Goal: Information Seeking & Learning: Learn about a topic

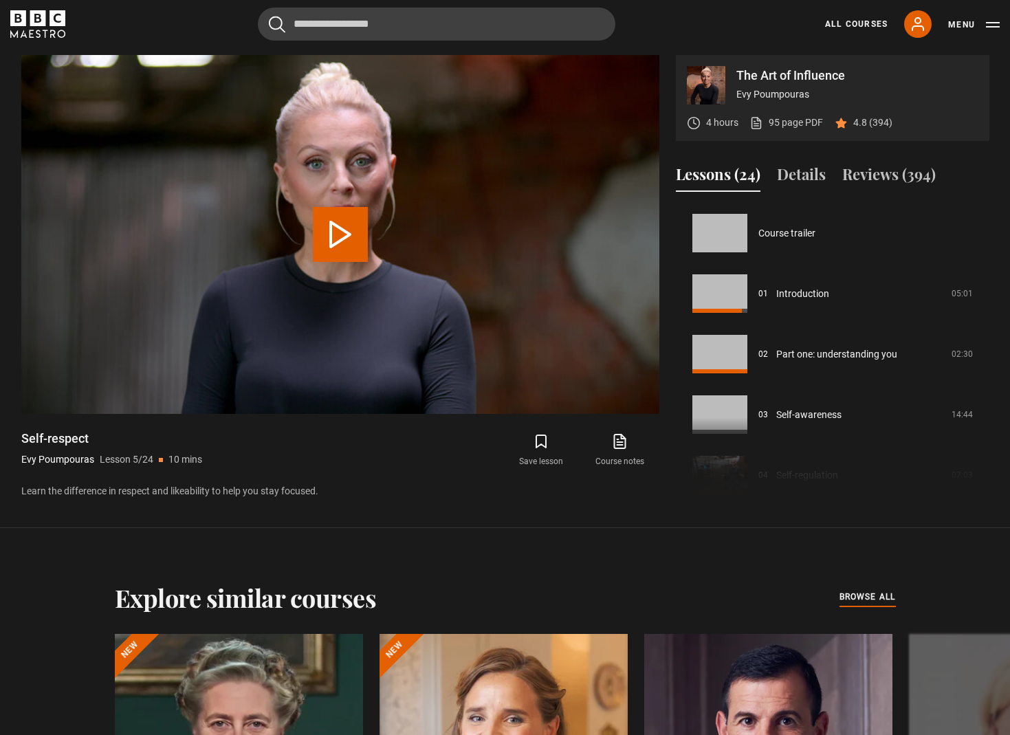
scroll to position [242, 0]
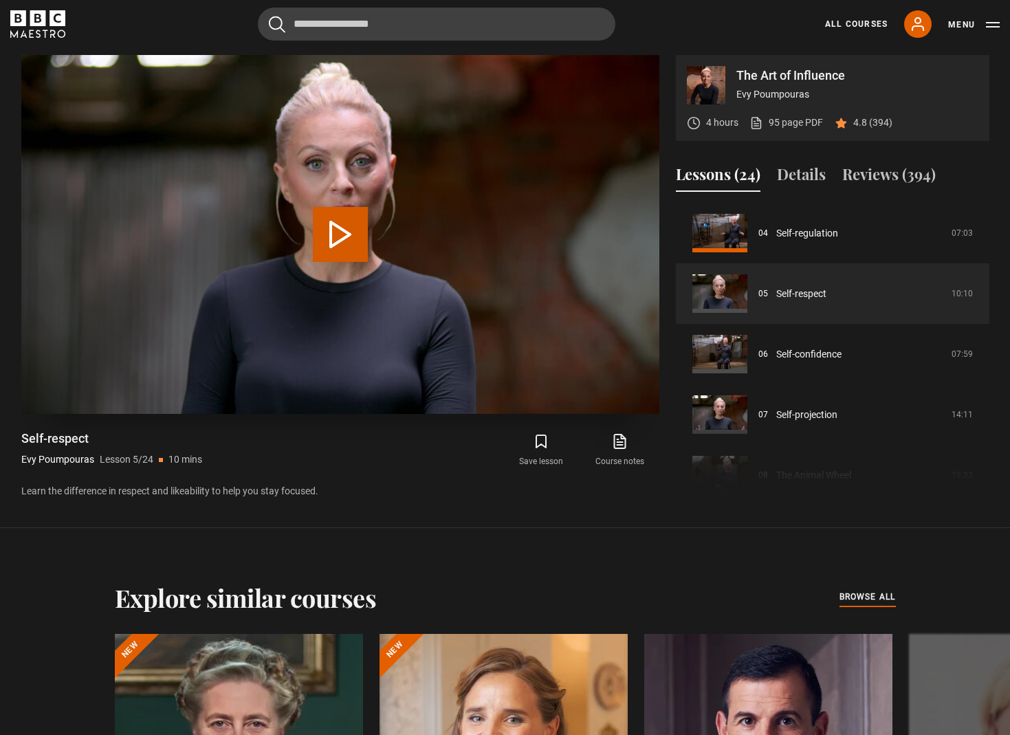
click at [366, 211] on button "Play Lesson Self-respect" at bounding box center [340, 234] width 55 height 55
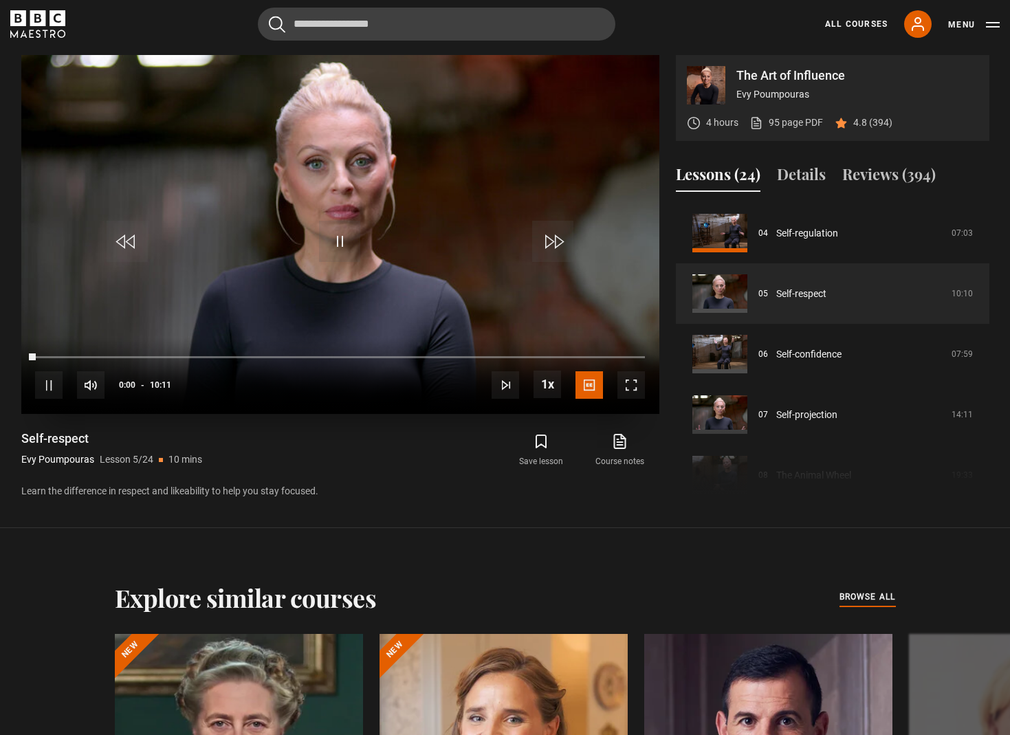
click at [631, 380] on span "Video Player" at bounding box center [631, 385] width 28 height 28
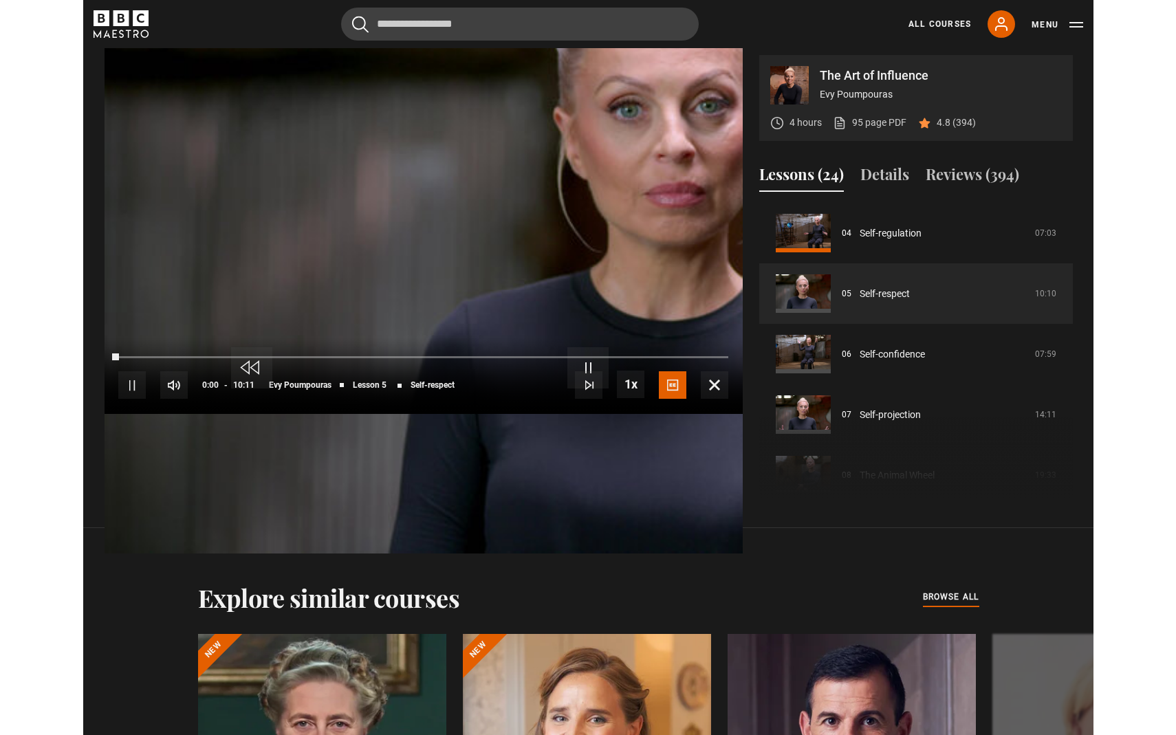
scroll to position [0, 0]
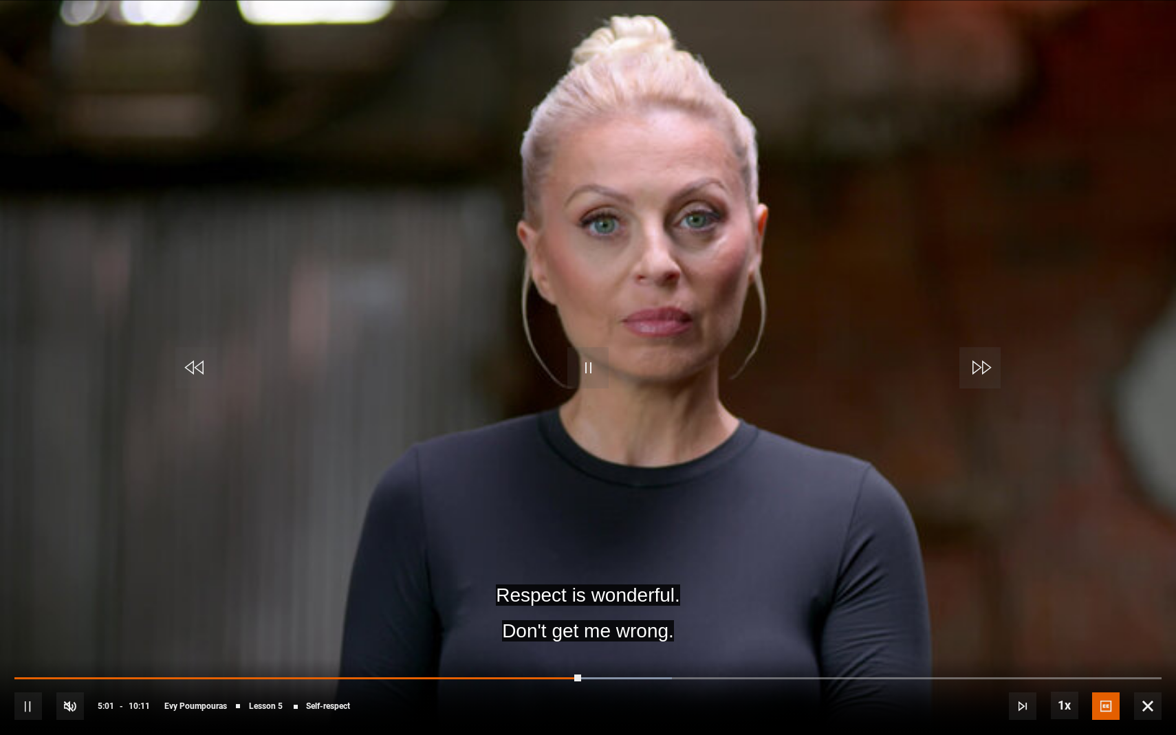
click at [559, 674] on div "10s Skip Back 10 seconds Pause 10s Skip Forward 10 seconds Loaded : 57.30% 04:5…" at bounding box center [588, 697] width 1176 height 76
click at [78, 707] on span "Video Player" at bounding box center [70, 706] width 28 height 28
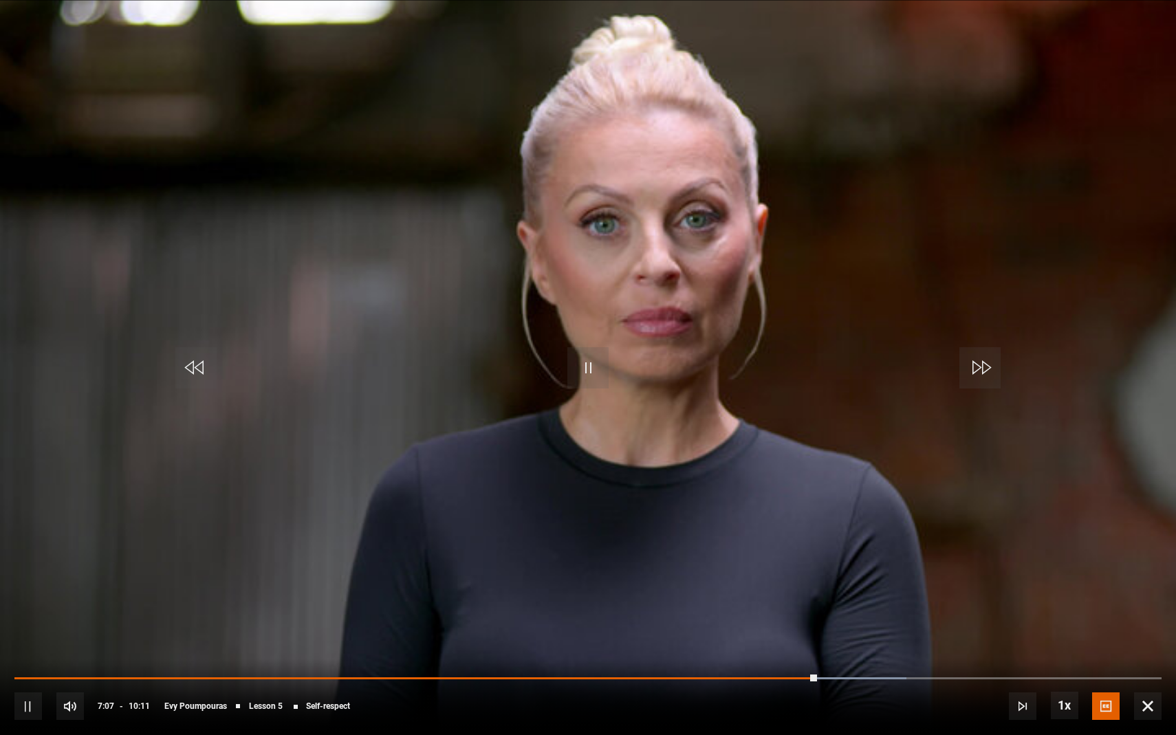
click at [759, 676] on div "10s Skip Back 10 seconds Pause 10s Skip Forward 10 seconds Loaded : 77.78% 04:5…" at bounding box center [588, 697] width 1176 height 76
click at [755, 680] on div "10s Skip Back 10 seconds Pause 10s Skip Forward 10 seconds Loaded : 77.78% 06:3…" at bounding box center [588, 697] width 1176 height 76
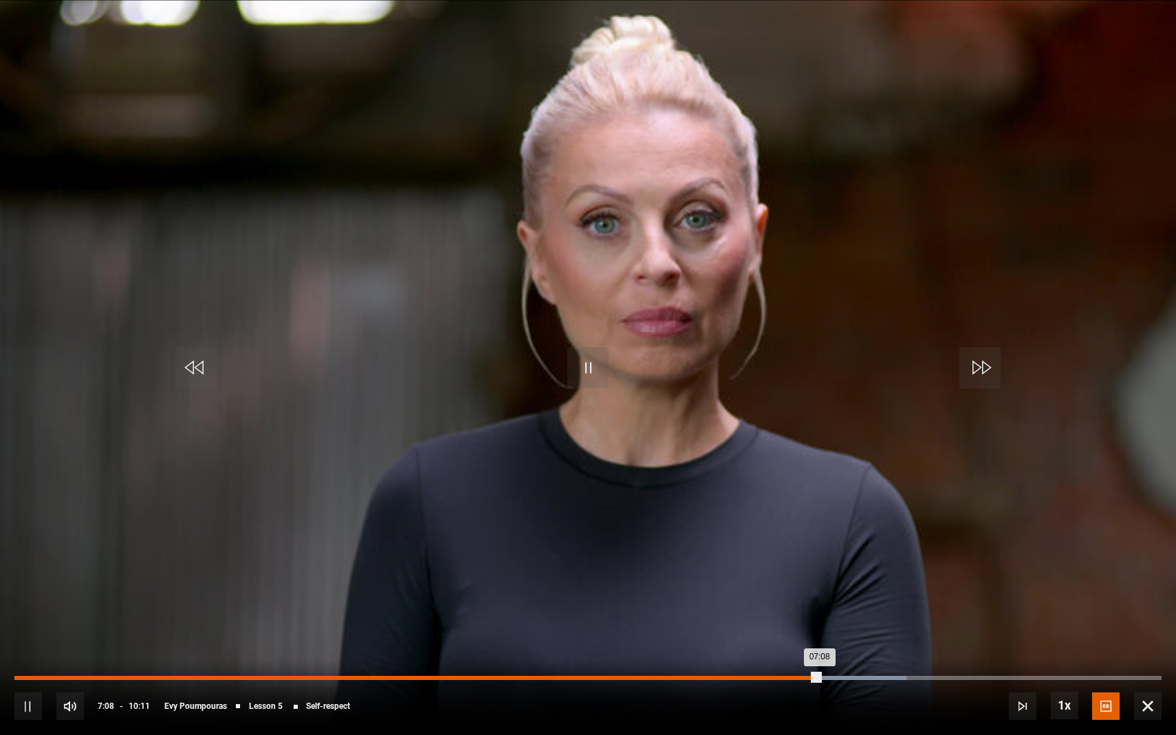
click at [757, 677] on div "06:35" at bounding box center [758, 678] width 2 height 4
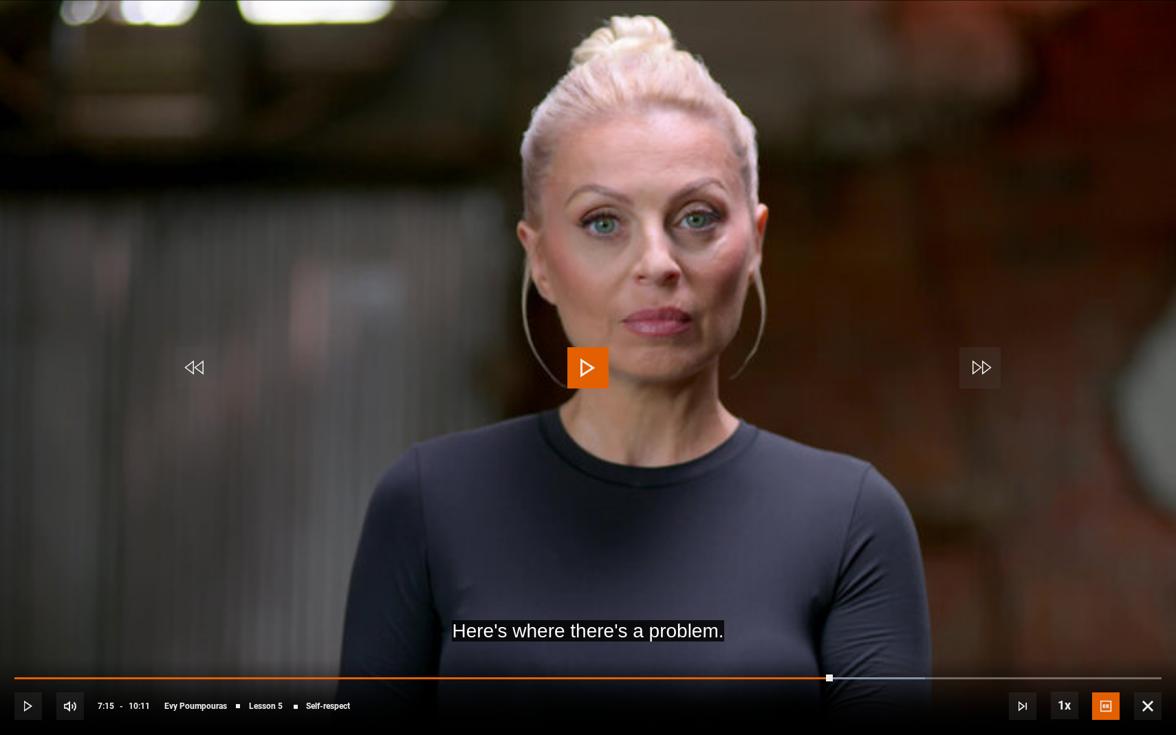
click at [813, 675] on div "10s Skip Back 10 seconds Play 10s Skip Forward 10 seconds Loaded : 79.35% 07:11…" at bounding box center [588, 697] width 1176 height 76
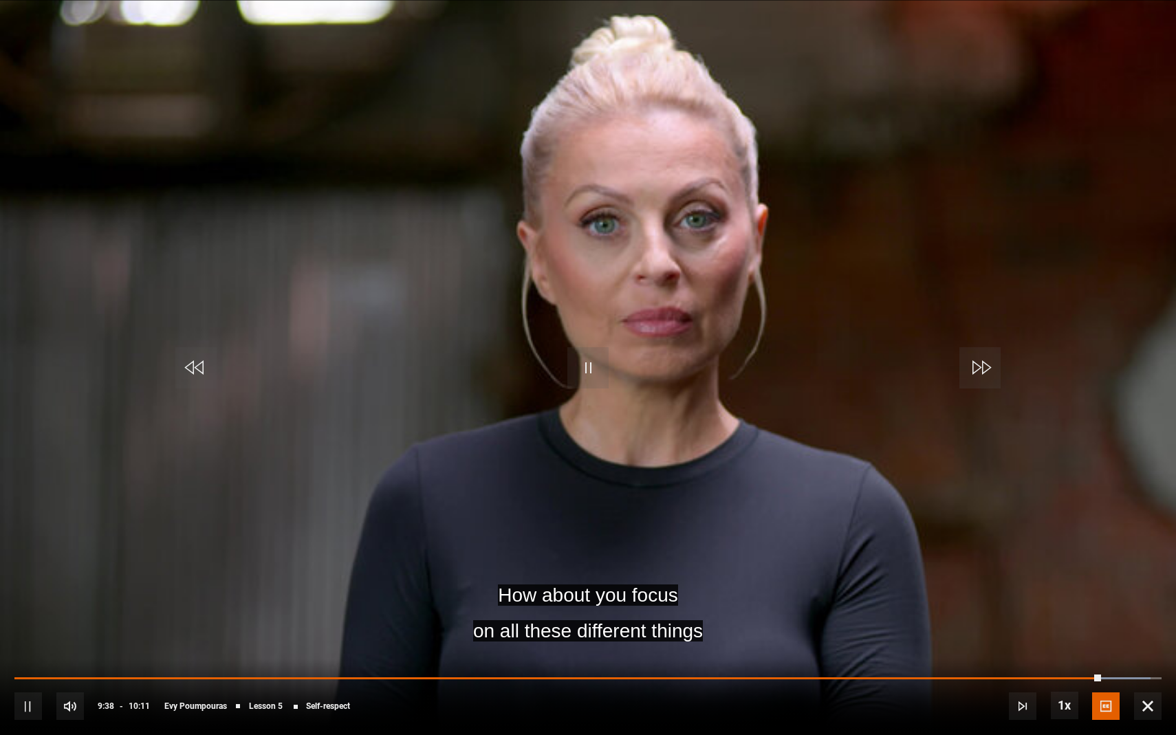
click at [1009, 406] on video "Video Player" at bounding box center [588, 367] width 1176 height 735
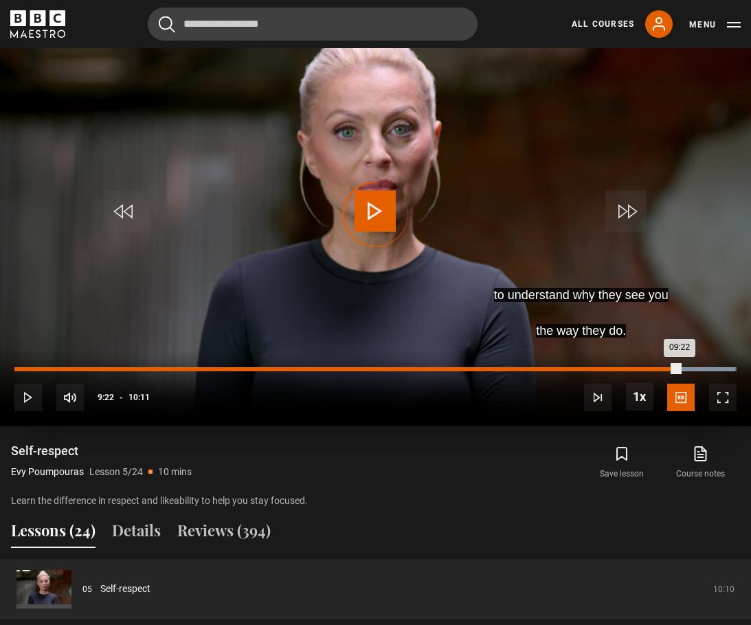
click at [680, 369] on div "Loaded : 99.82% 09:23 09:22" at bounding box center [375, 369] width 723 height 4
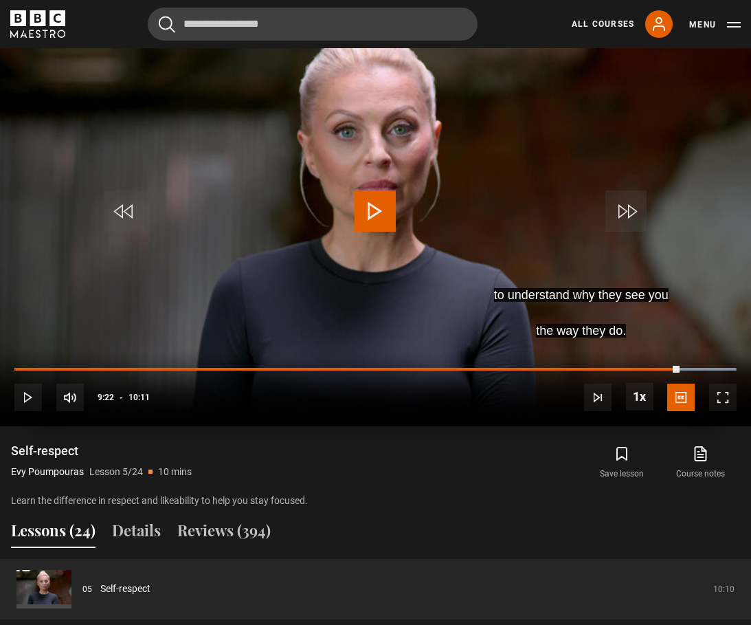
click at [358, 206] on span "Video Player" at bounding box center [375, 210] width 41 height 41
click at [721, 404] on span "Video Player" at bounding box center [724, 398] width 28 height 28
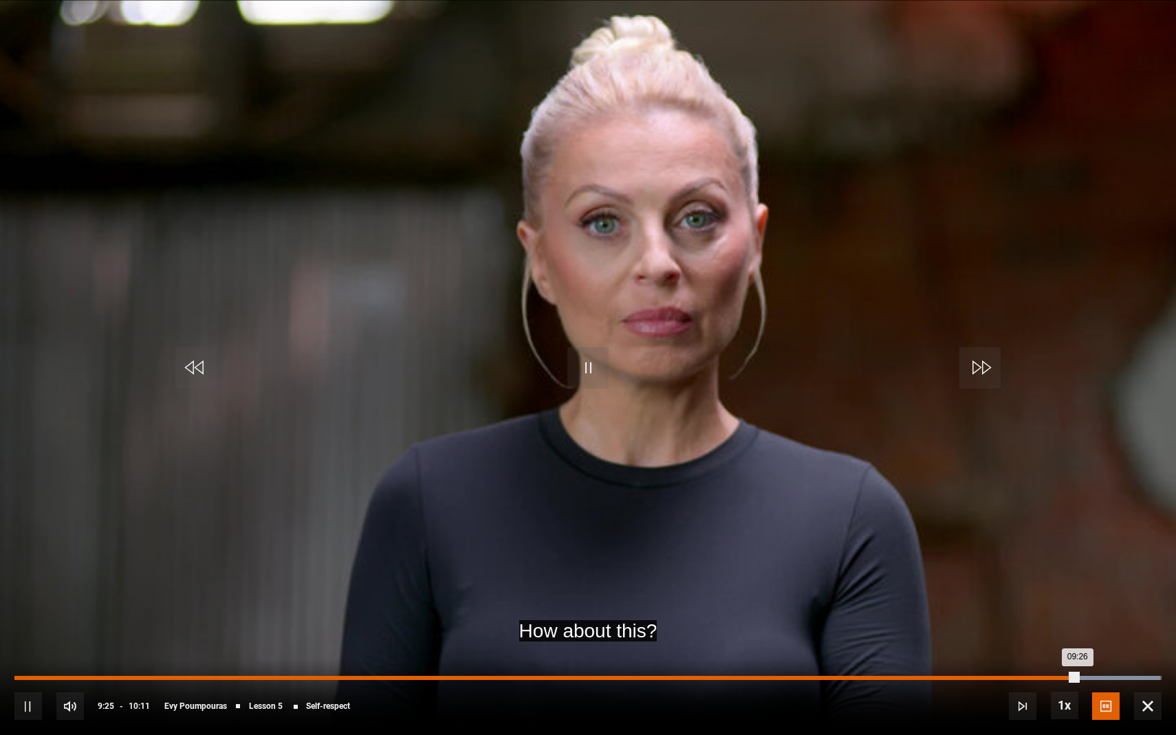
click at [1009, 677] on div "Loaded : 99.89% 08:59 09:26" at bounding box center [587, 678] width 1147 height 4
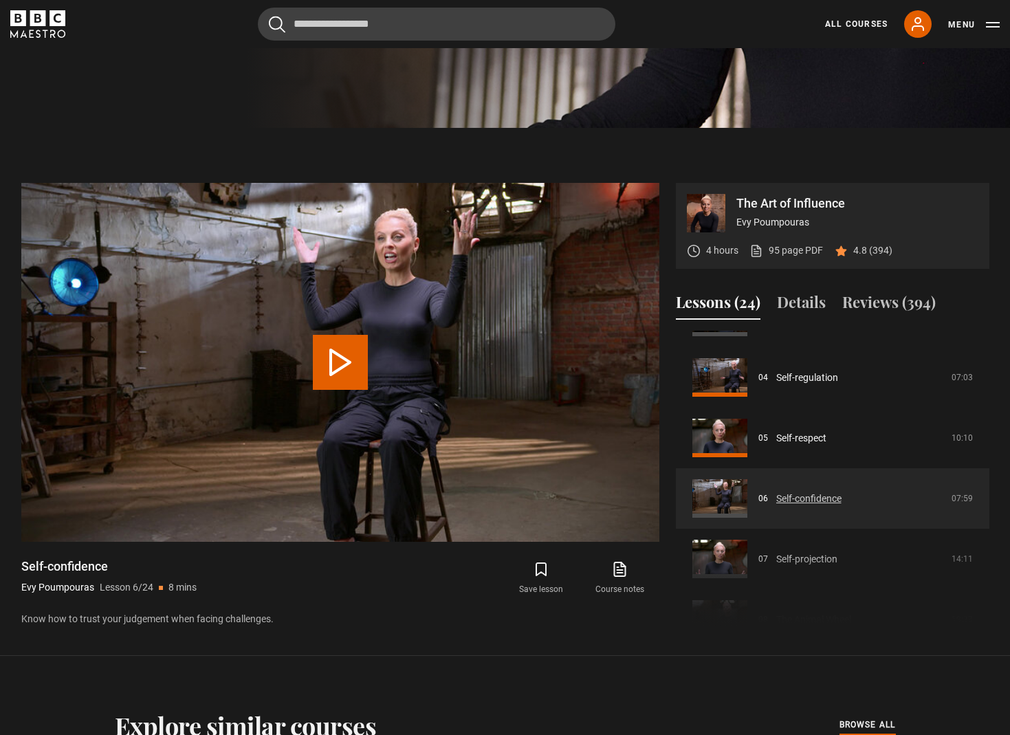
scroll to position [231, 0]
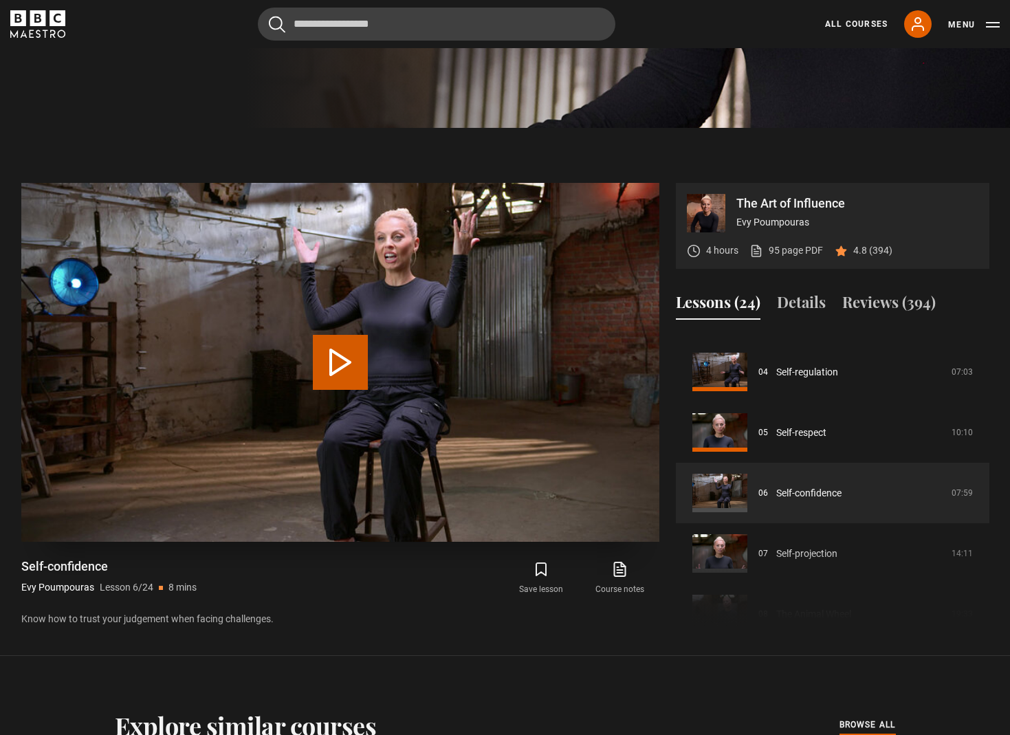
click at [335, 370] on button "Play Lesson Self-confidence" at bounding box center [340, 362] width 55 height 55
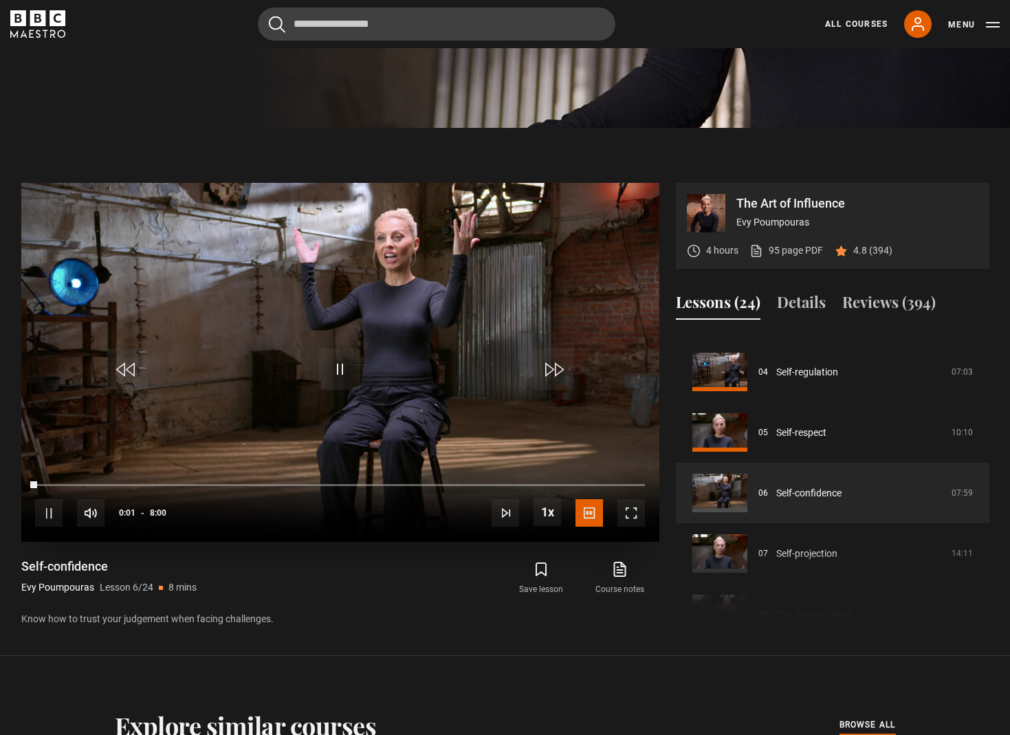
click at [637, 514] on span "Video Player" at bounding box center [631, 513] width 28 height 28
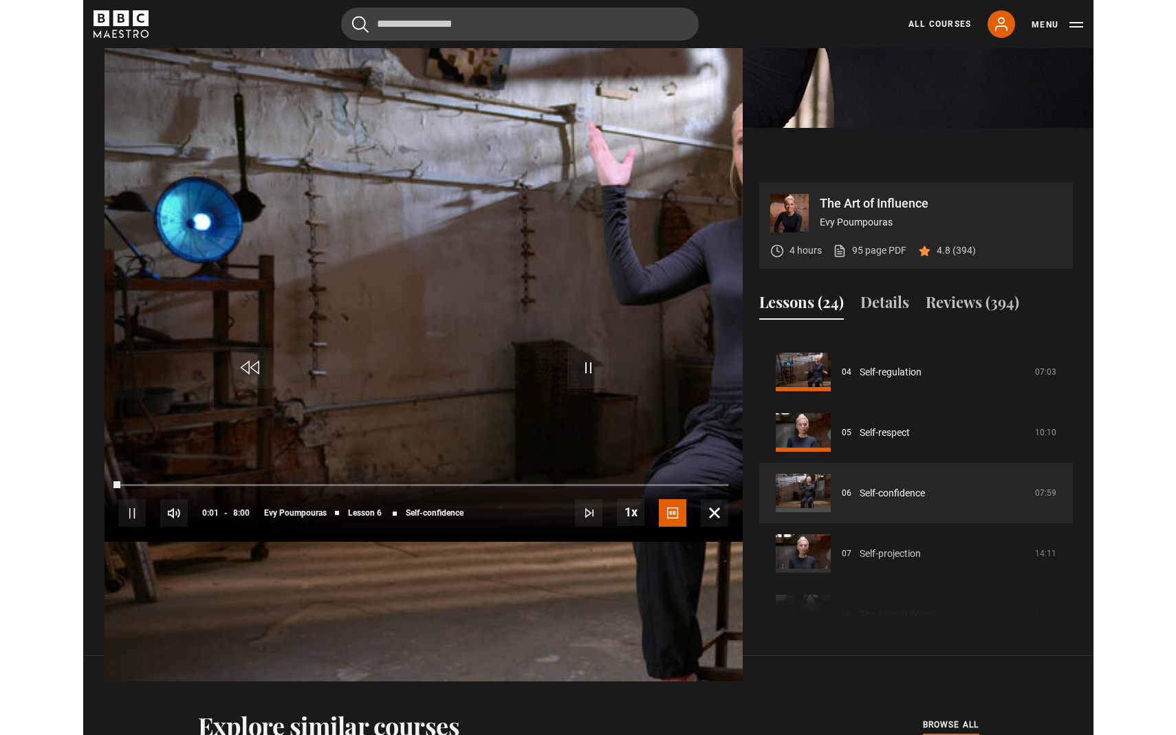
scroll to position [0, 0]
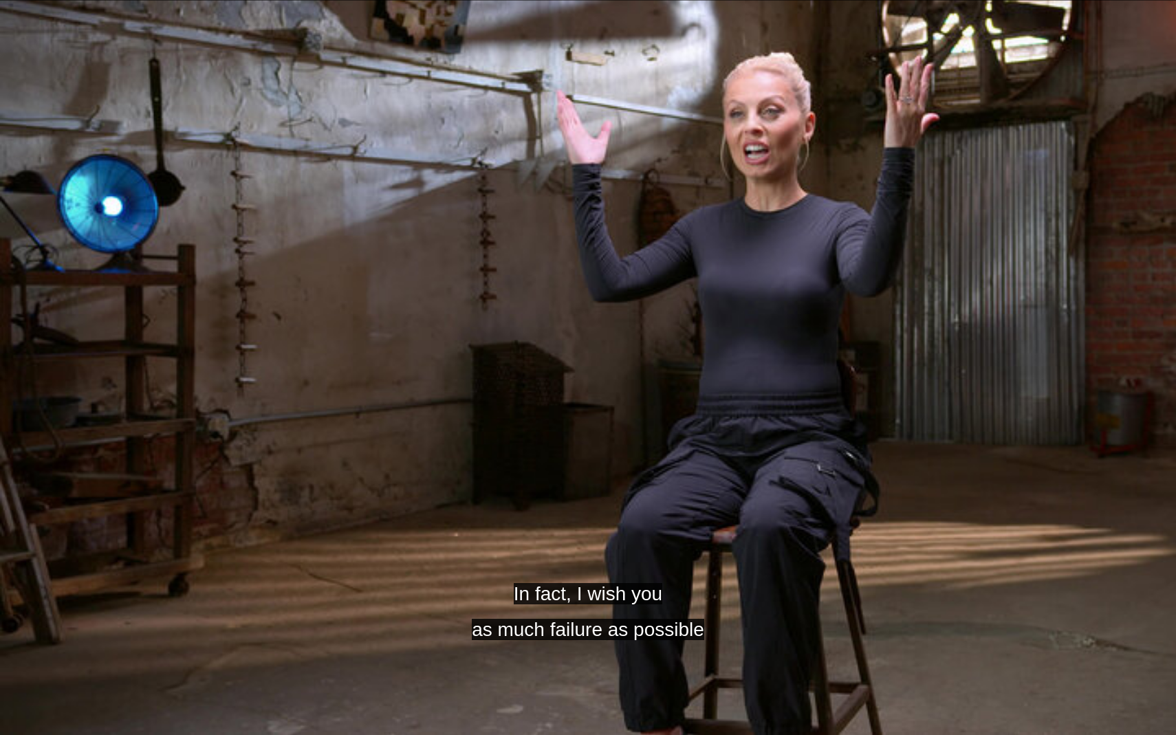
click at [698, 220] on video "Video Player" at bounding box center [588, 367] width 1176 height 735
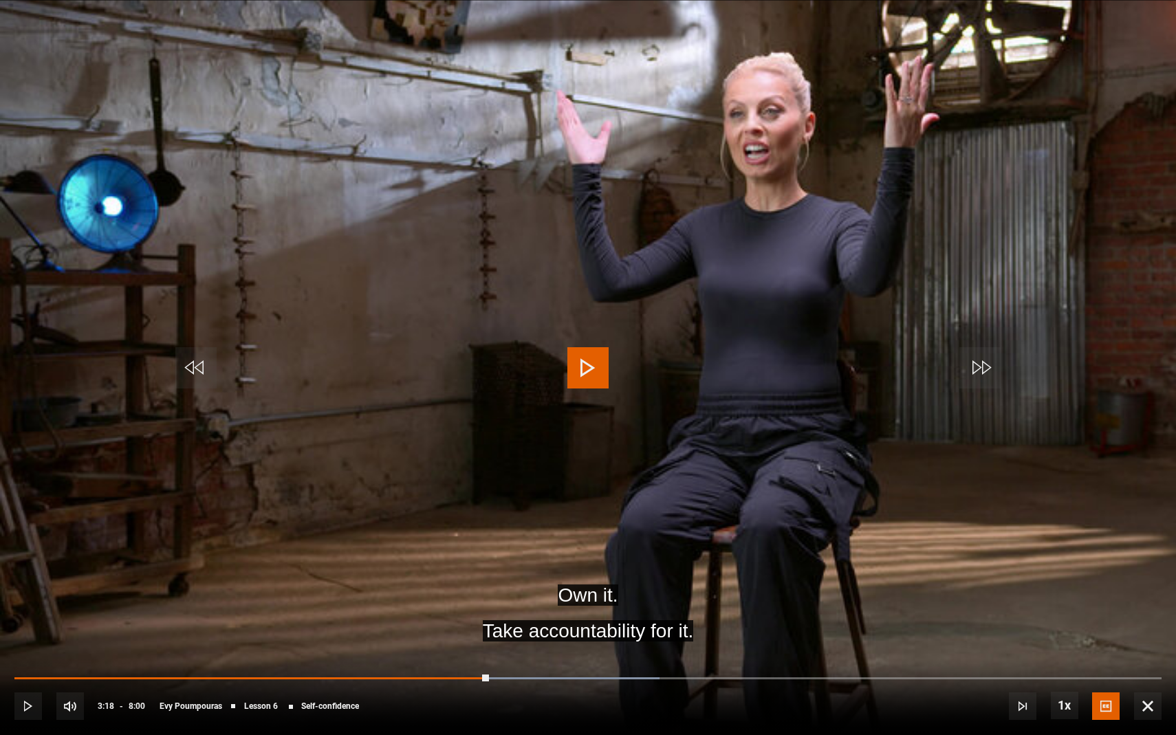
click at [489, 593] on video "Video Player" at bounding box center [588, 367] width 1176 height 735
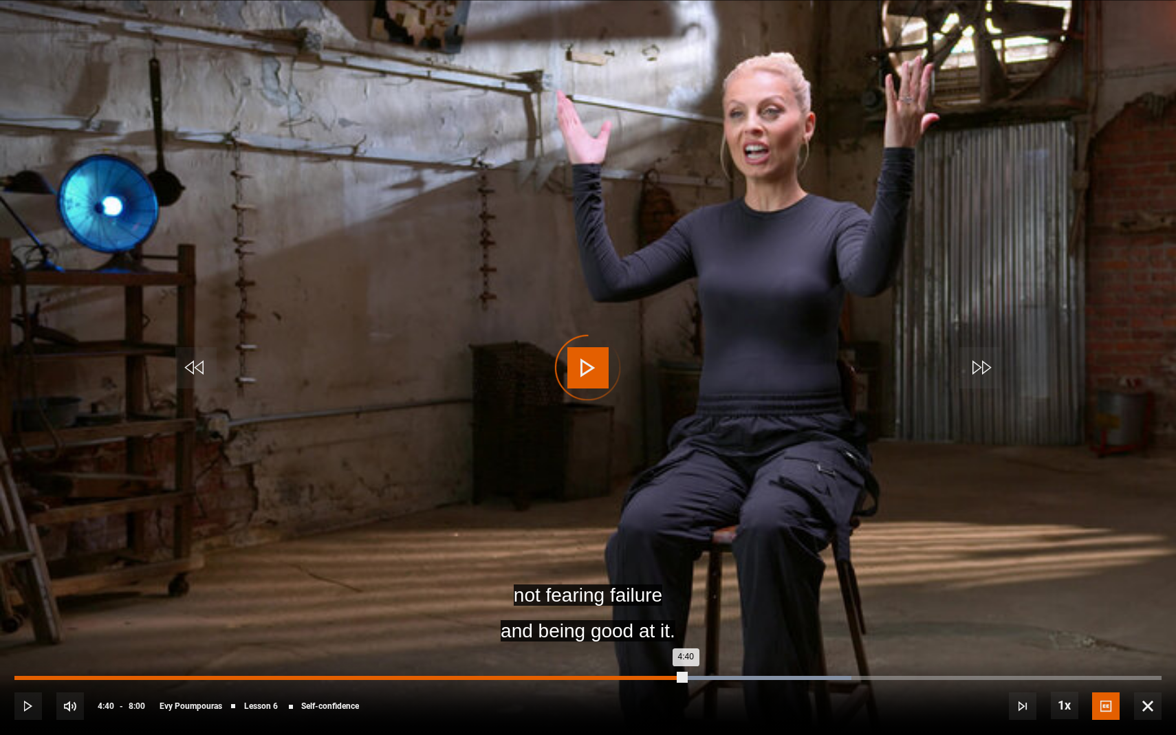
click at [685, 624] on div "Loaded : 72.98% 4:40 4:40" at bounding box center [587, 678] width 1147 height 4
